Goal: Find specific page/section: Find specific page/section

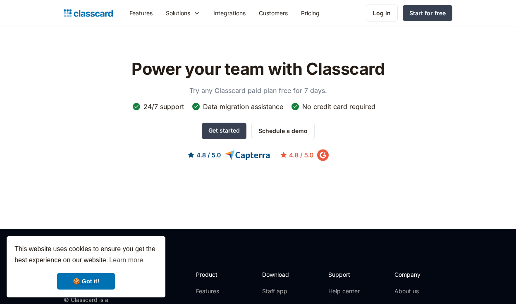
scroll to position [2757, 0]
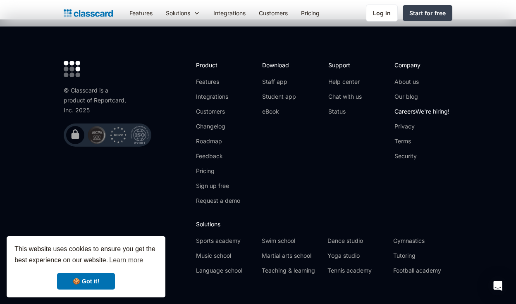
click at [404, 108] on link "Careers We're hiring!" at bounding box center [421, 112] width 55 height 8
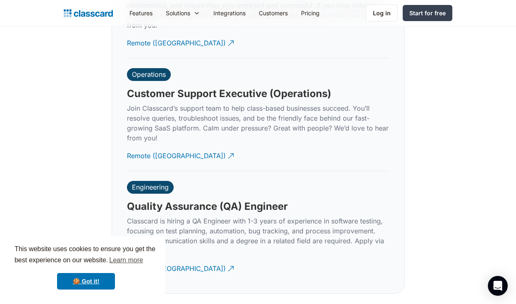
scroll to position [2524, 0]
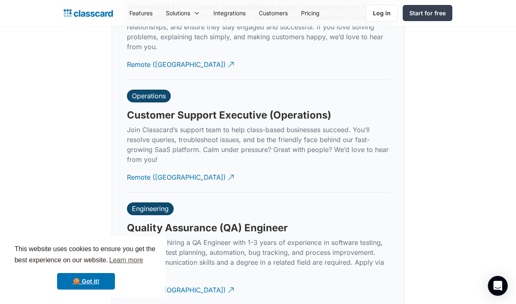
click at [153, 92] on div "Operations" at bounding box center [149, 96] width 34 height 8
click at [149, 167] on div "Remote ([GEOGRAPHIC_DATA])" at bounding box center [176, 174] width 99 height 16
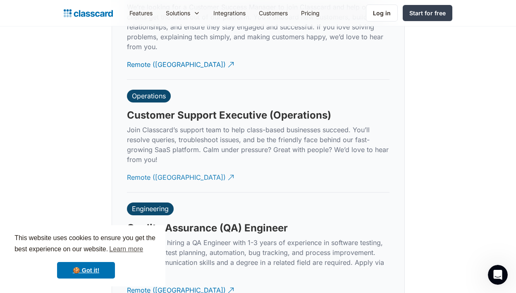
scroll to position [0, 0]
